Goal: Task Accomplishment & Management: Manage account settings

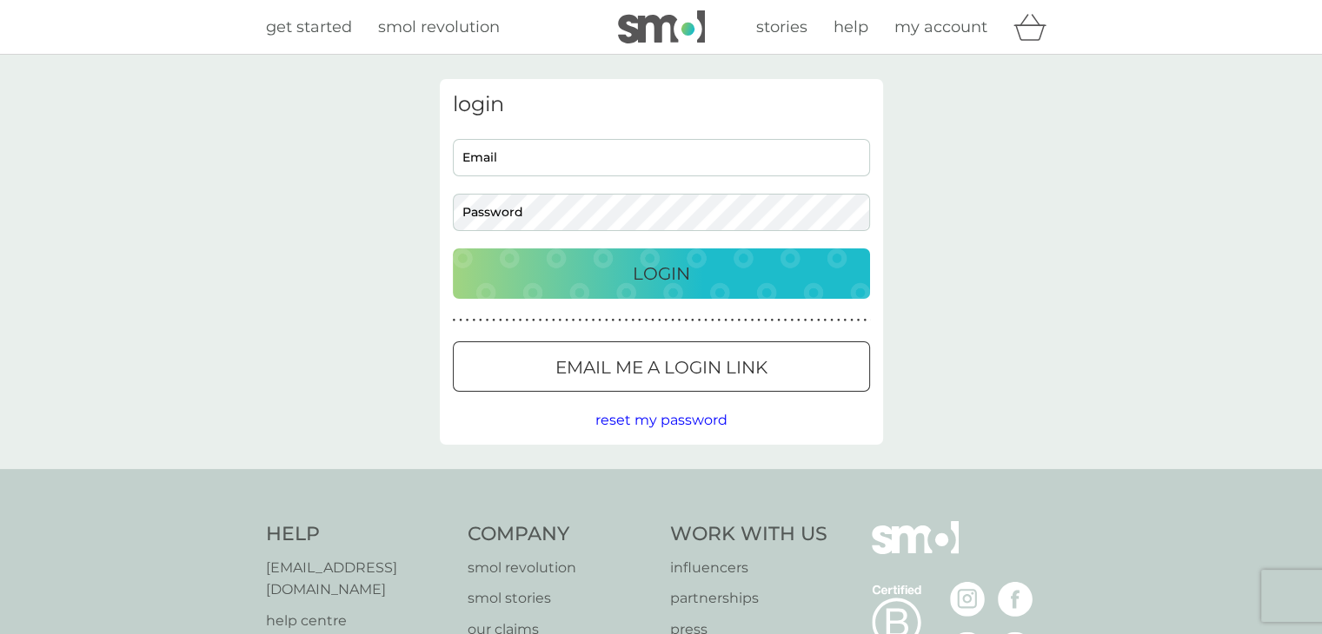
type input "sabina.crouch@gmail.com"
click at [646, 282] on p "Login" at bounding box center [661, 274] width 57 height 28
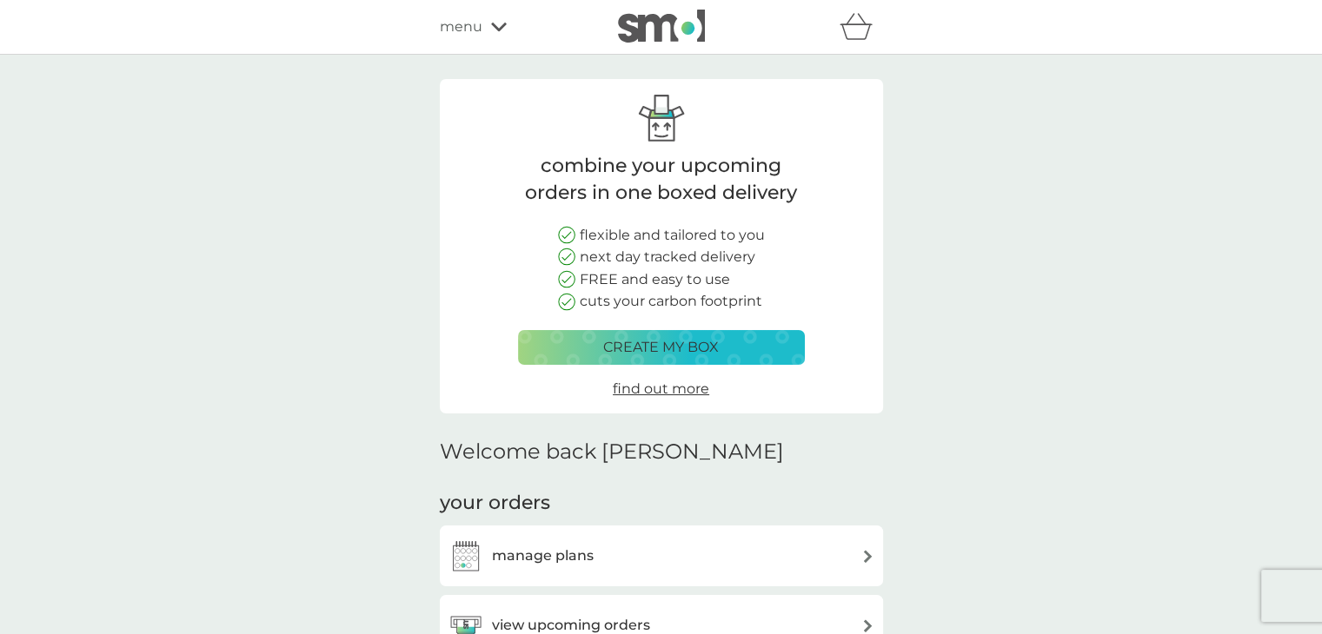
click at [777, 547] on div "manage plans" at bounding box center [661, 556] width 426 height 35
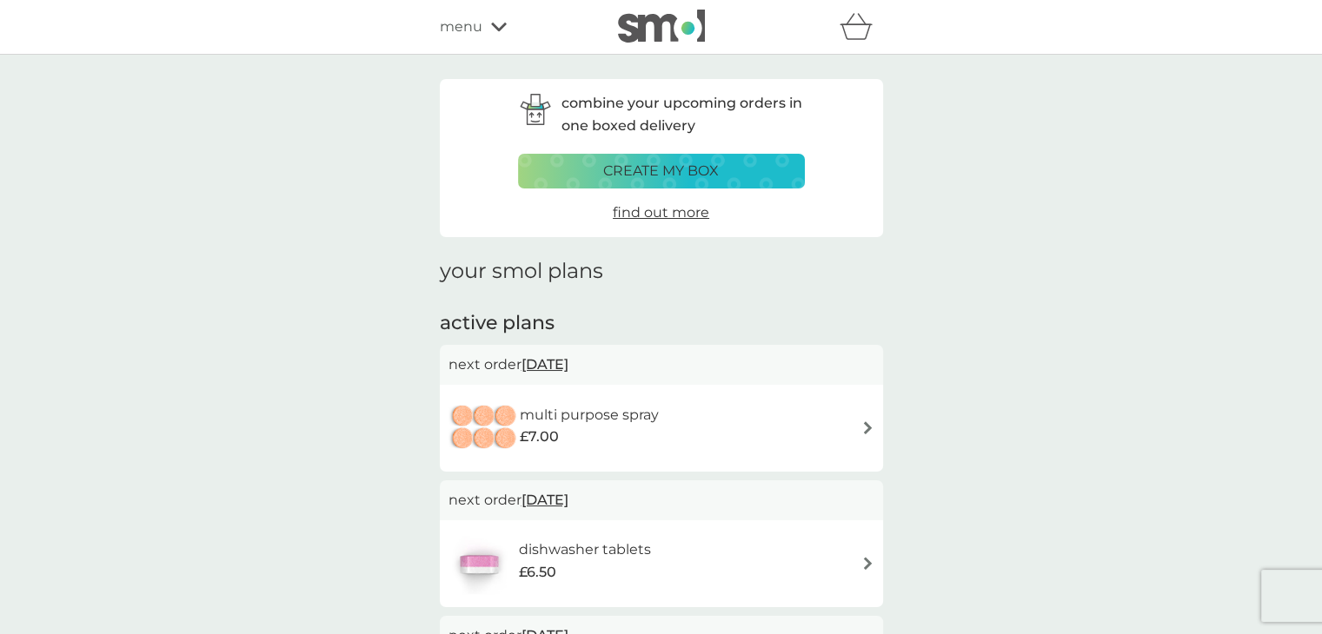
click at [680, 550] on div "dishwasher tablets £6.50" at bounding box center [661, 564] width 426 height 61
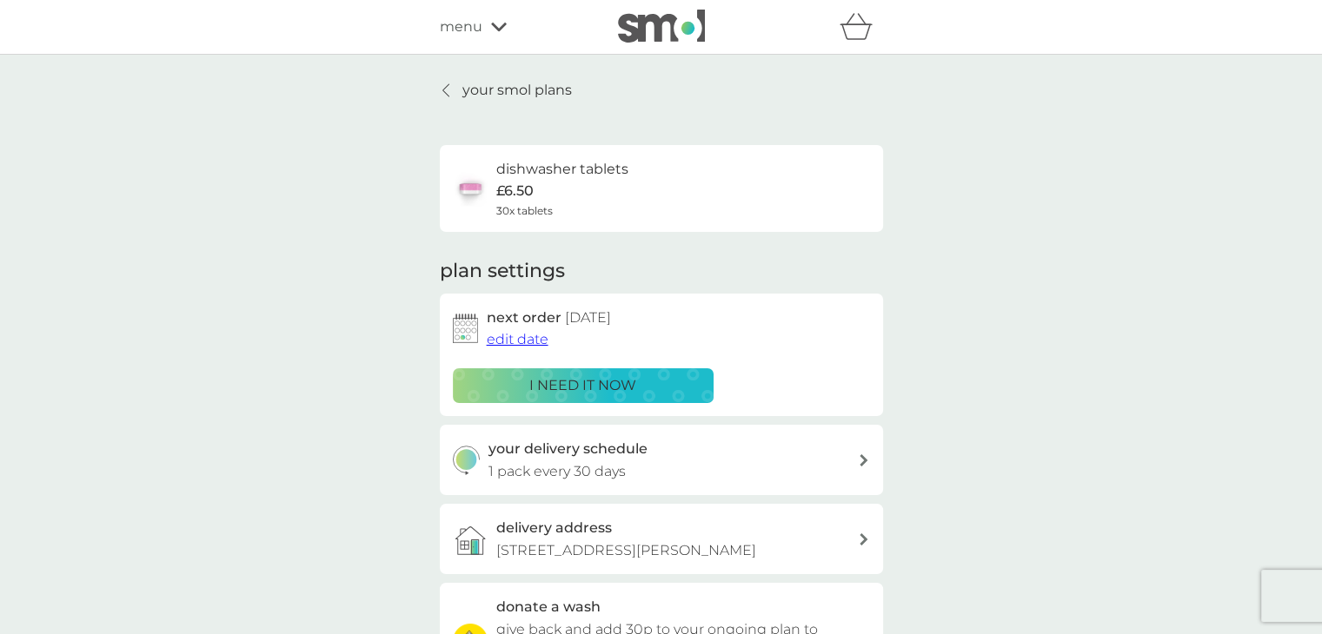
click at [516, 340] on span "edit date" at bounding box center [518, 339] width 62 height 17
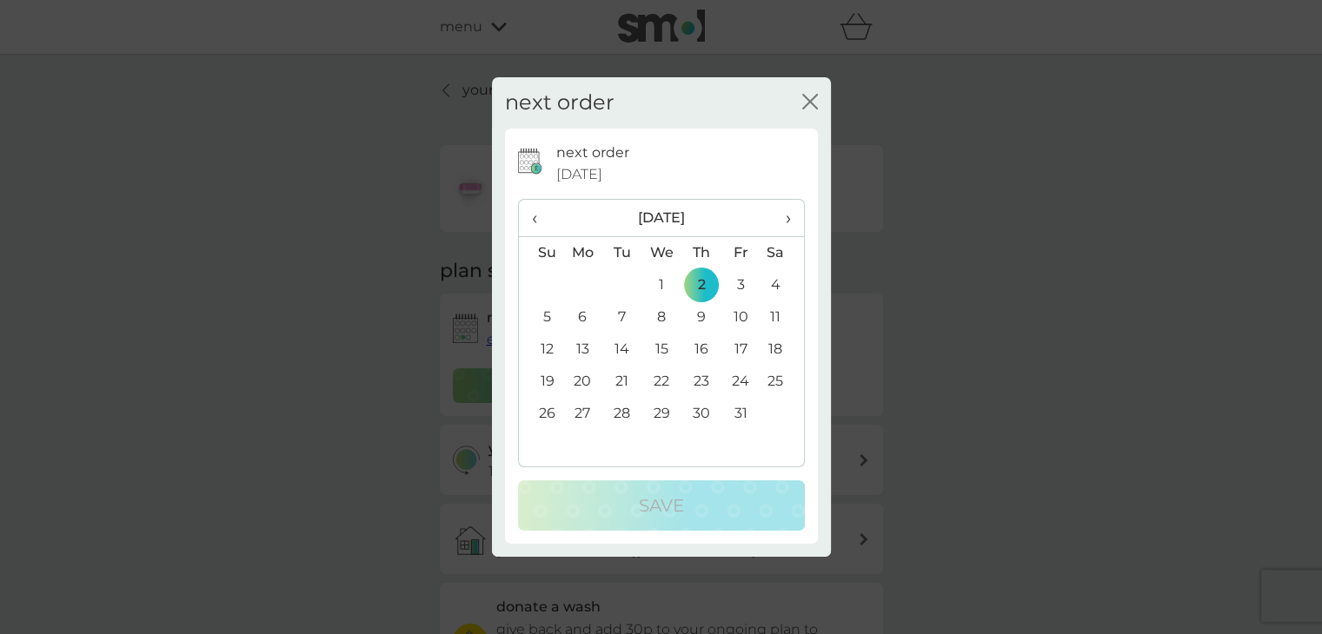
click at [782, 217] on span "›" at bounding box center [781, 218] width 17 height 37
click at [532, 211] on span "‹" at bounding box center [541, 218] width 18 height 37
click at [743, 417] on td "31" at bounding box center [739, 414] width 39 height 32
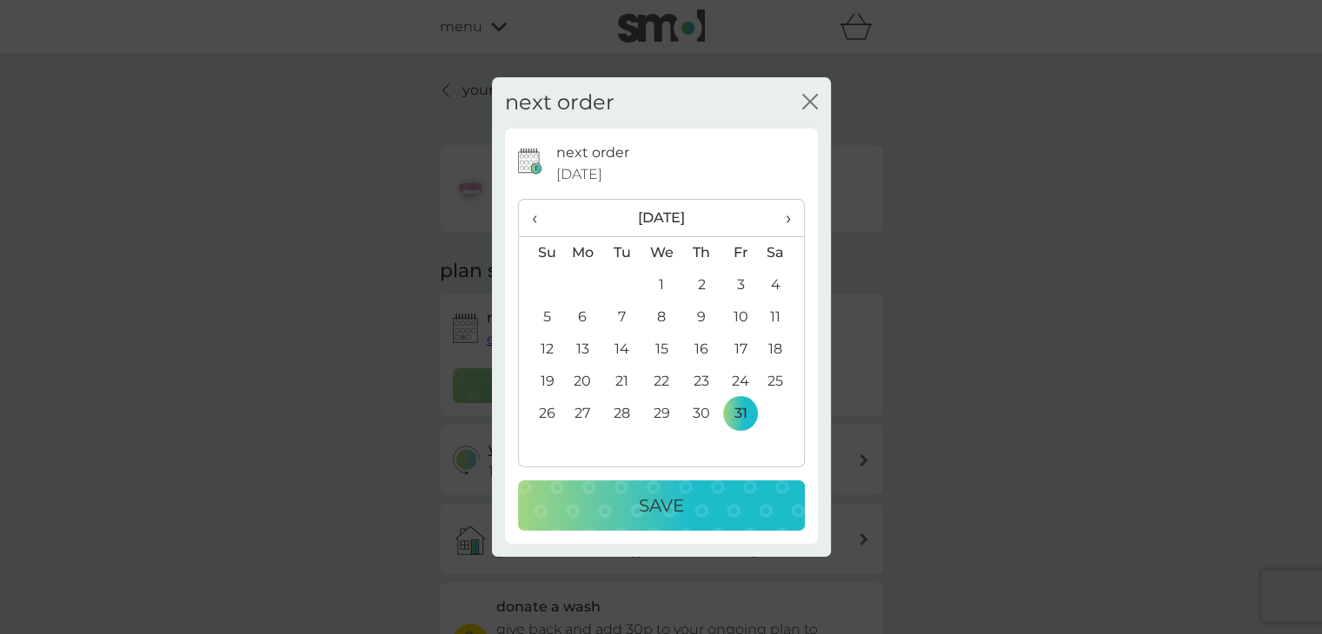
click at [726, 514] on div "Save" at bounding box center [661, 506] width 252 height 28
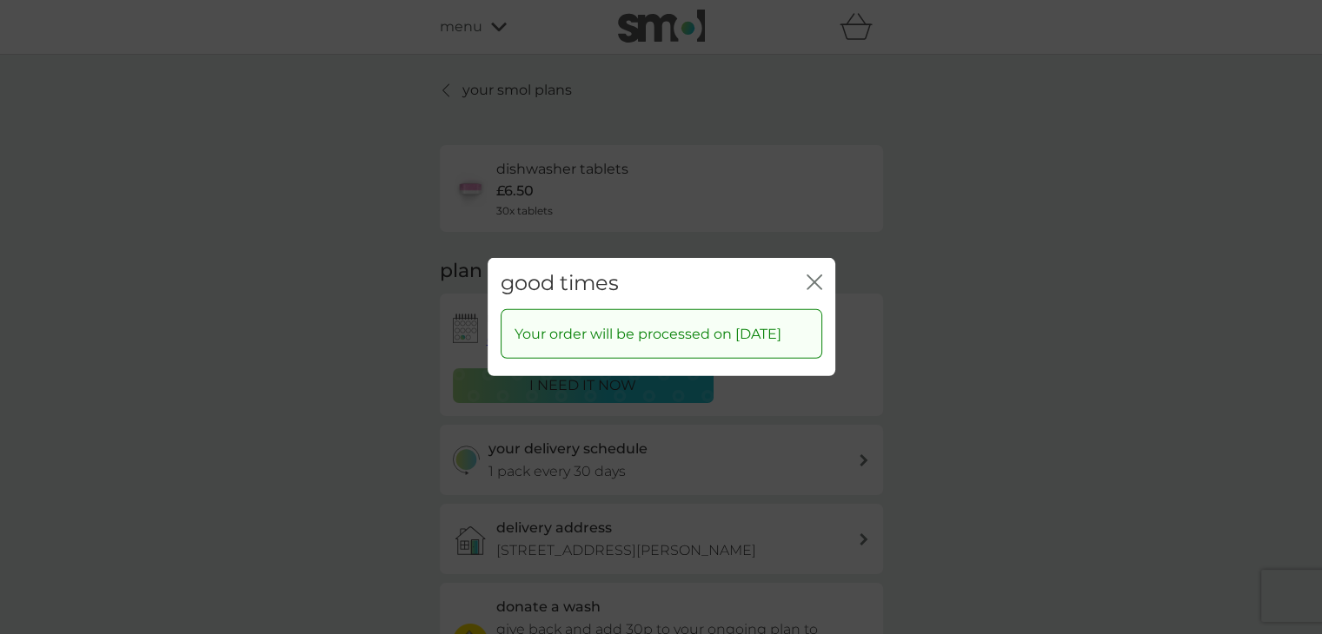
click at [813, 275] on icon "close" at bounding box center [810, 282] width 7 height 14
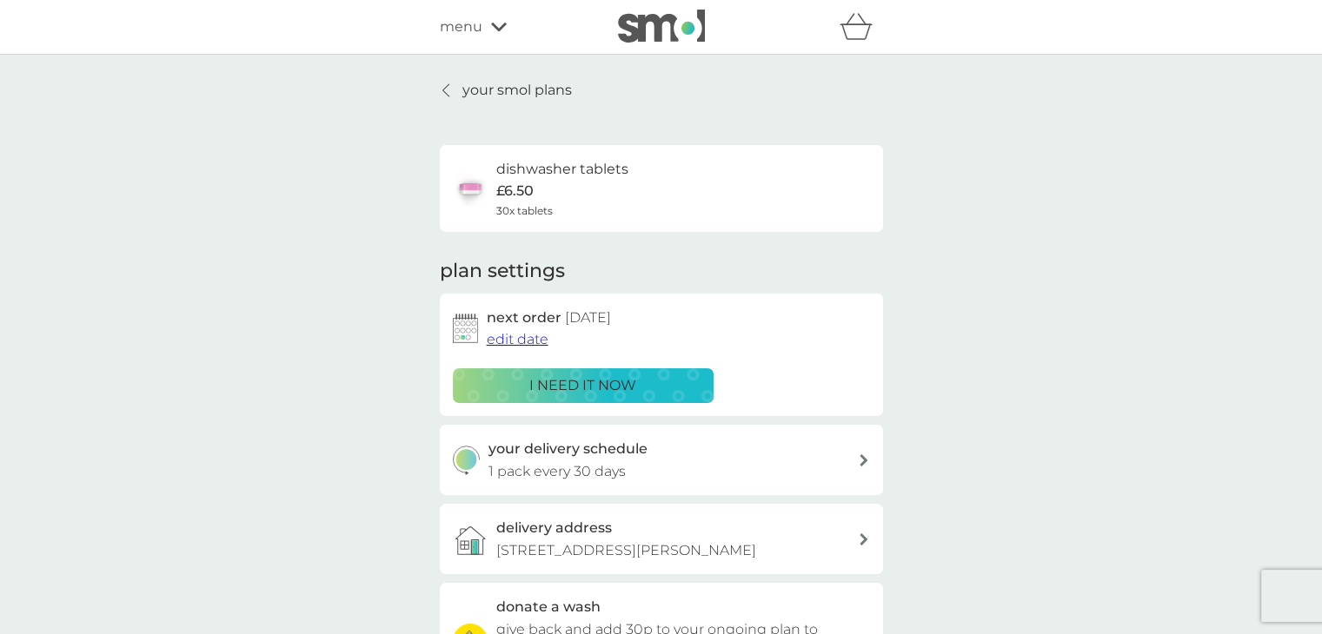
click at [462, 90] on p "your smol plans" at bounding box center [517, 90] width 110 height 23
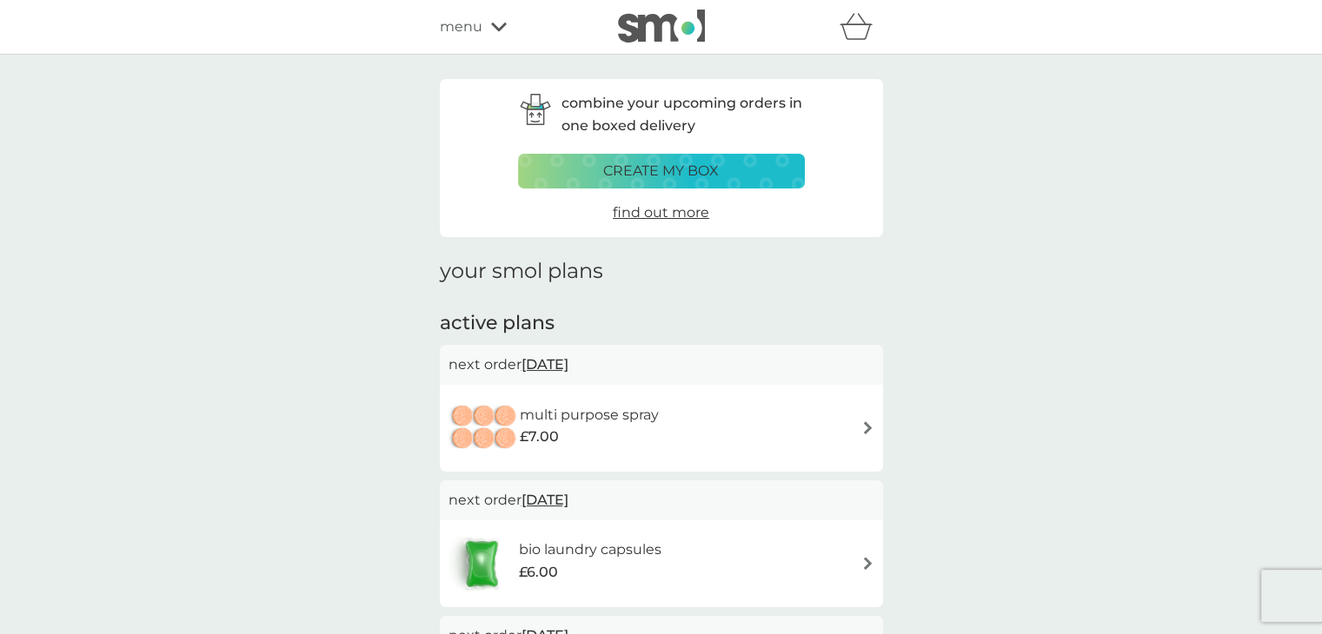
drag, startPoint x: 1321, startPoint y: 158, endPoint x: 1328, endPoint y: 226, distance: 68.1
click at [1322, 226] on html "refer a friend & you BOTH save smol impact smol shop your smol plans your upcom…" at bounding box center [661, 598] width 1322 height 1197
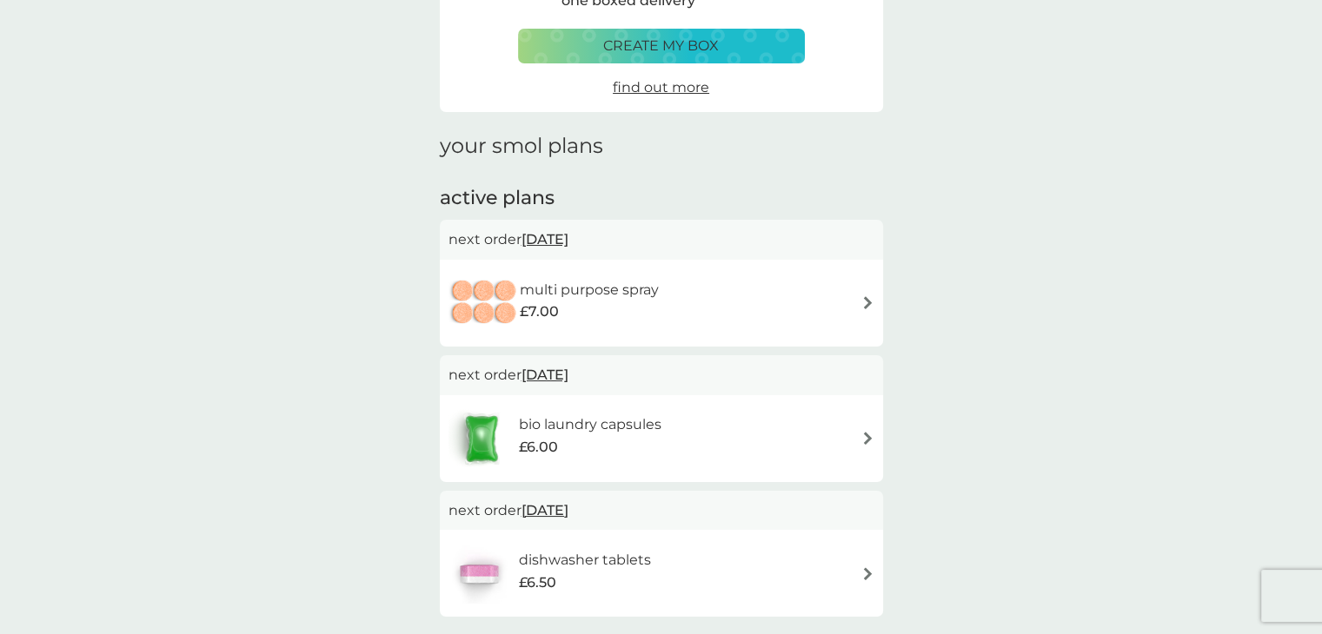
scroll to position [129, 0]
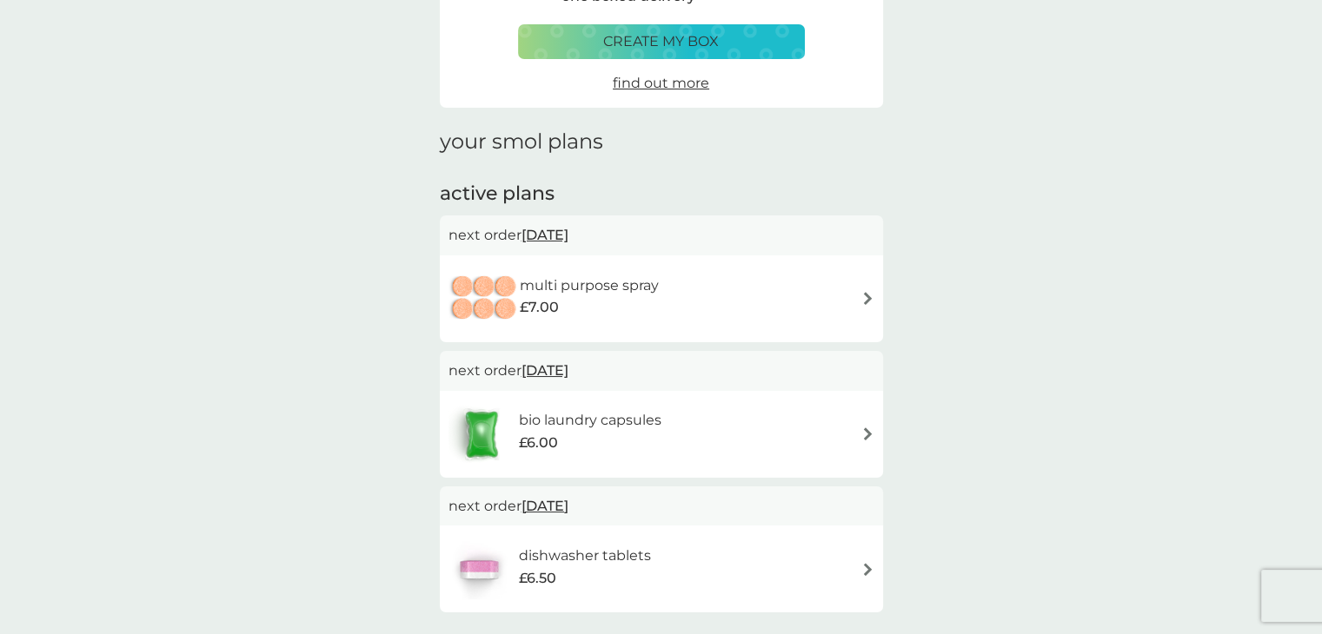
click at [838, 445] on div "bio laundry capsules £6.00" at bounding box center [661, 434] width 426 height 61
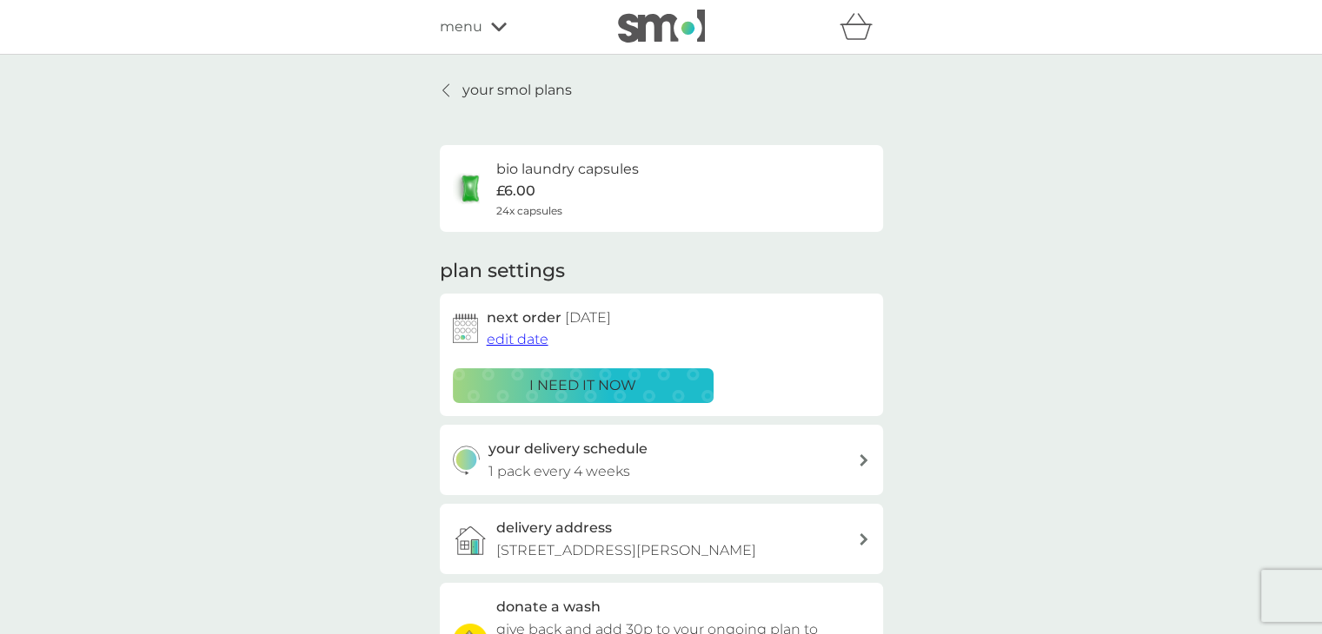
click at [520, 339] on span "edit date" at bounding box center [518, 339] width 62 height 17
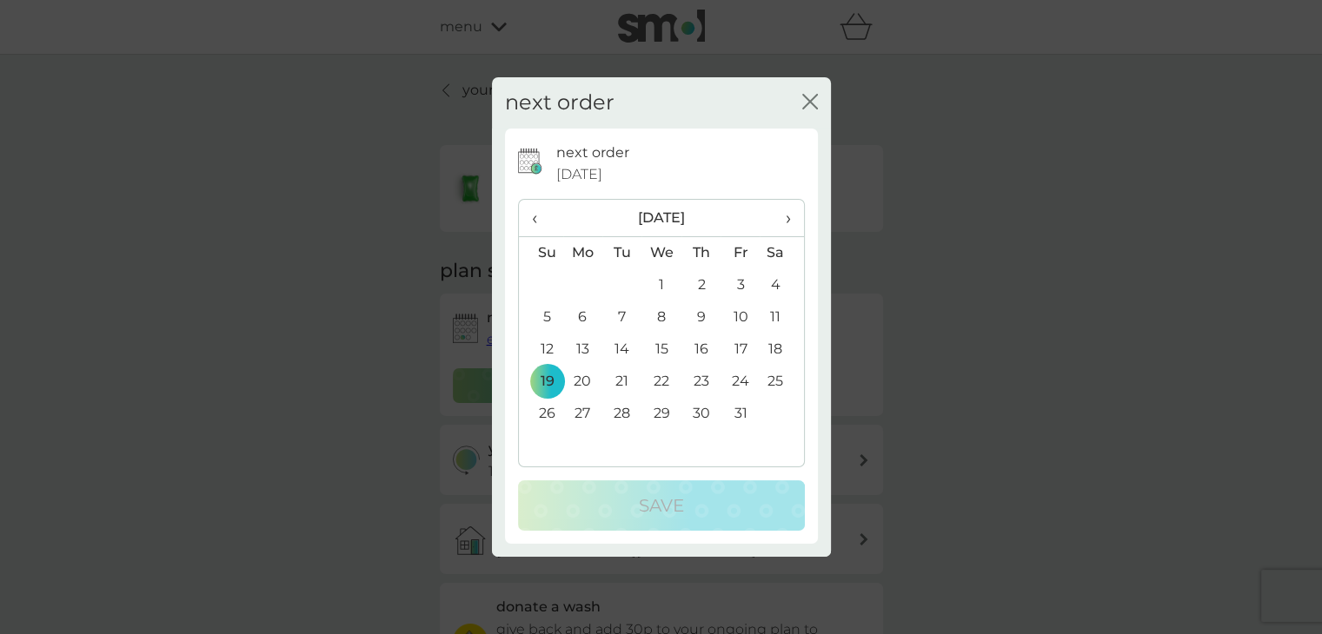
click at [790, 220] on th "›" at bounding box center [781, 218] width 43 height 37
click at [546, 354] on td "9" at bounding box center [541, 350] width 44 height 32
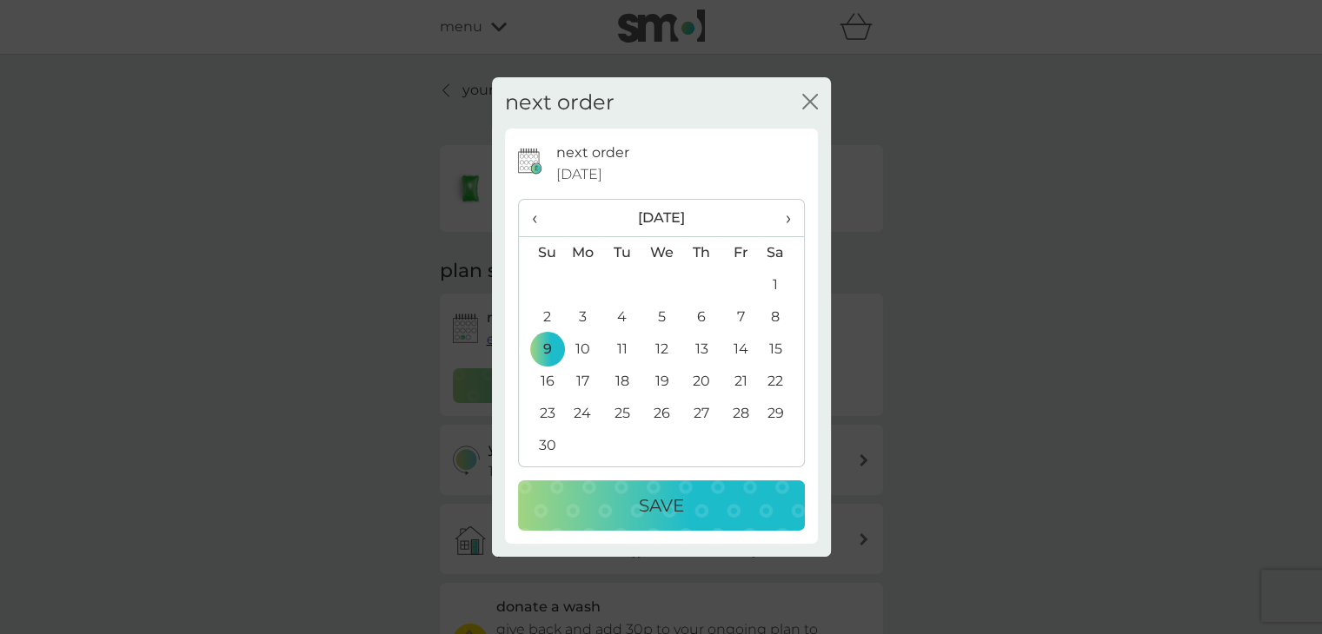
click at [617, 497] on div "Save" at bounding box center [661, 506] width 252 height 28
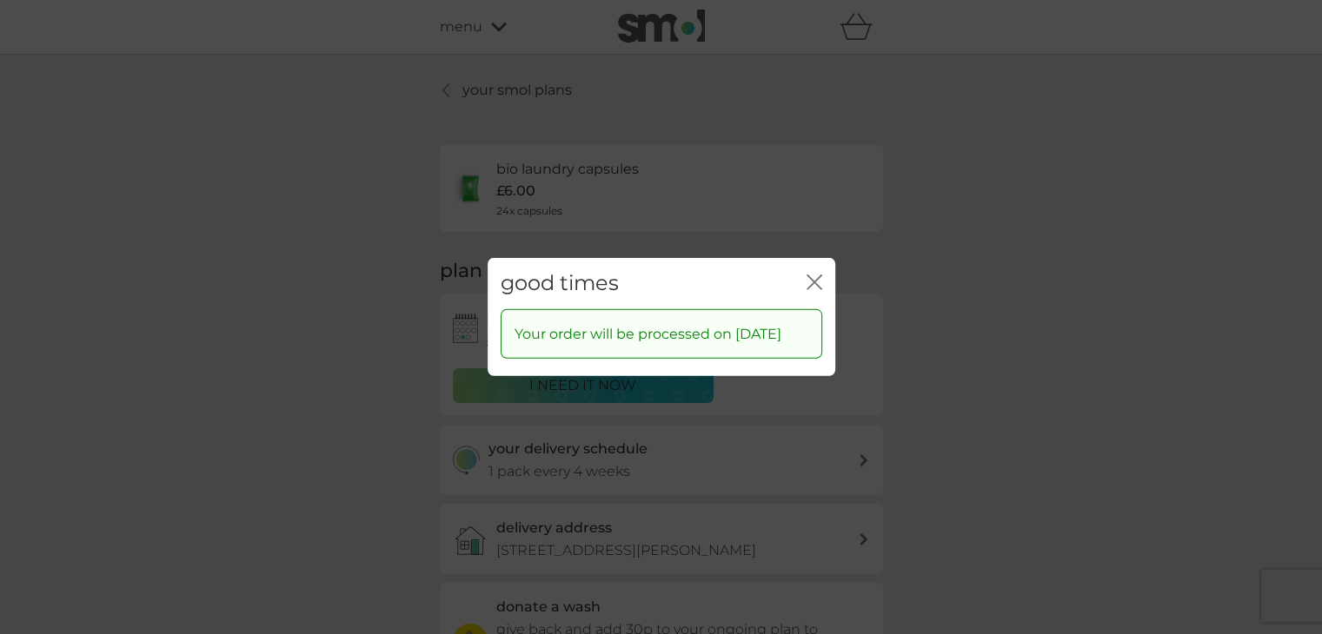
click at [813, 275] on icon "close" at bounding box center [814, 283] width 16 height 16
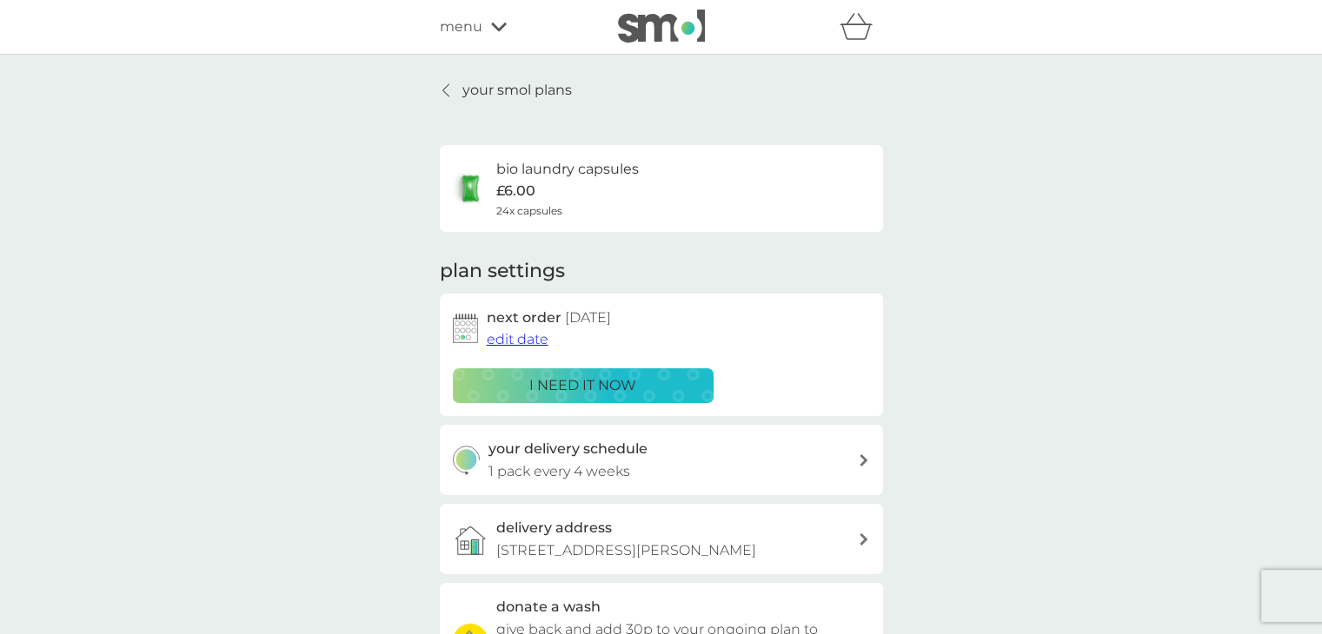
click at [713, 457] on div "your delivery schedule 1 pack every 4 weeks" at bounding box center [672, 460] width 369 height 44
select select "28"
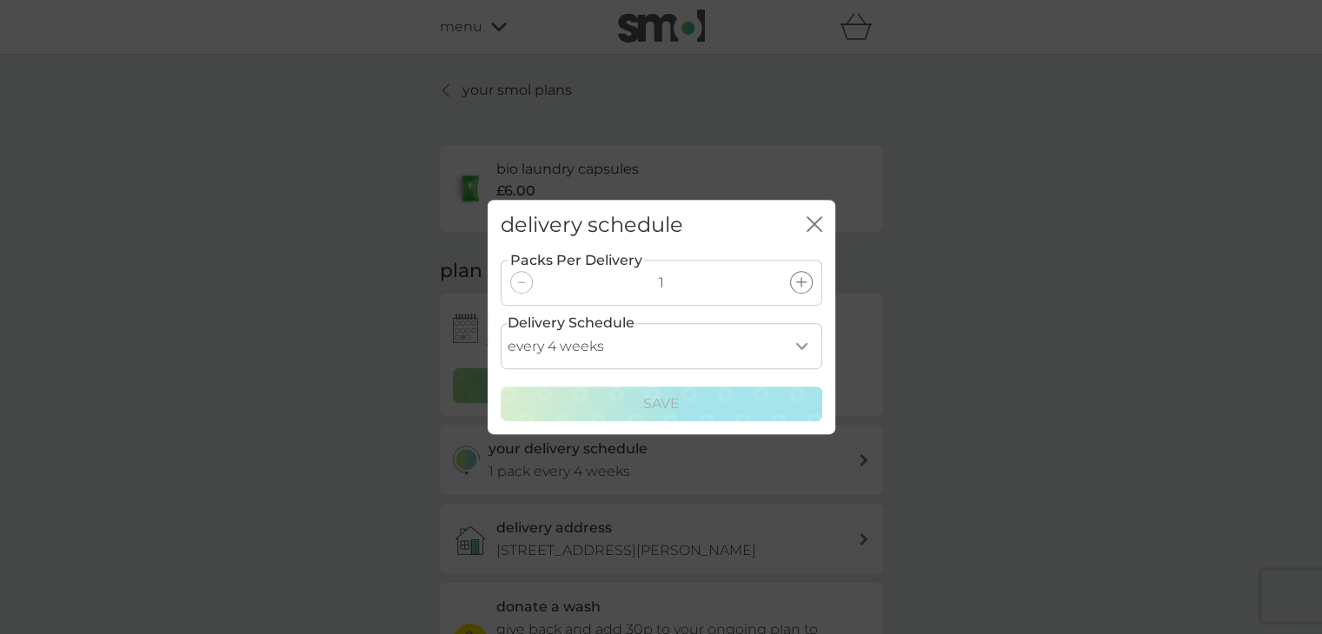
click at [809, 216] on icon "close" at bounding box center [814, 224] width 16 height 16
